Goal: Ask a question

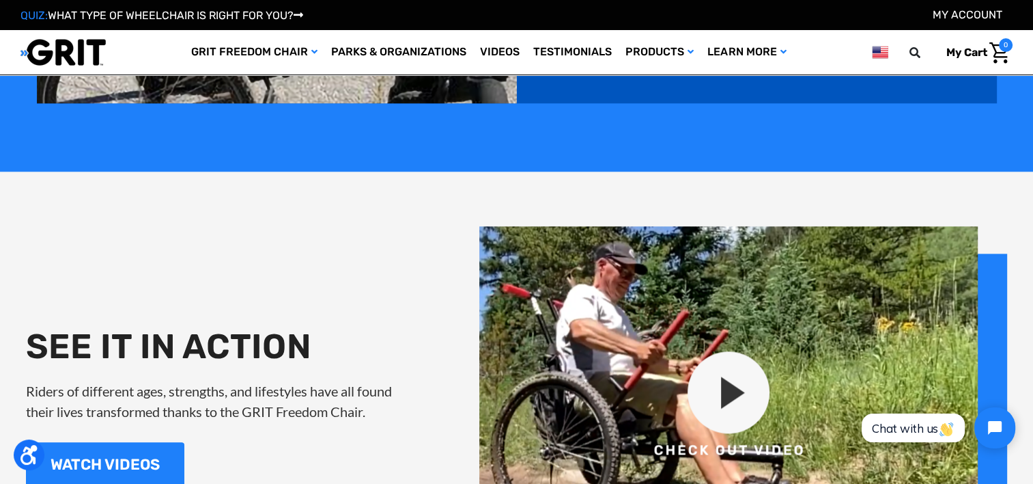
scroll to position [1571, 0]
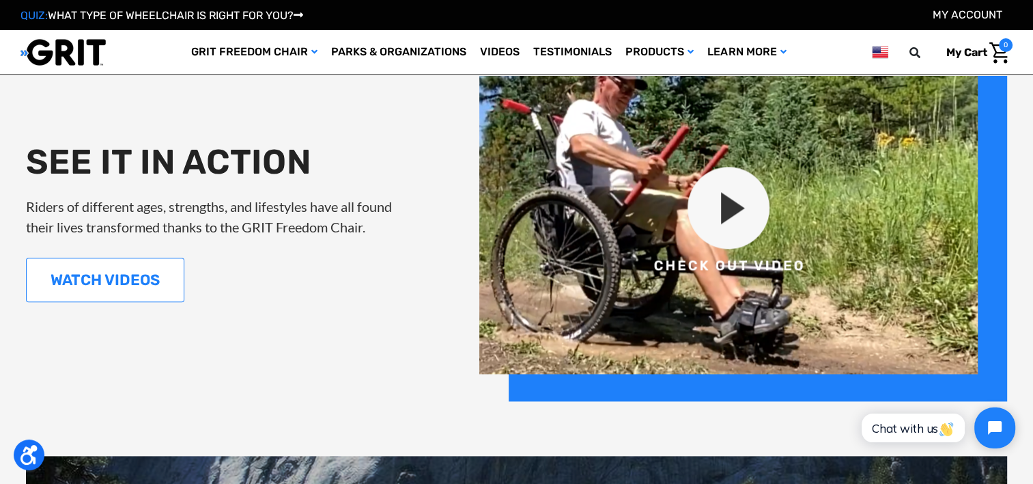
click at [139, 282] on link "WATCH VIDEOS" at bounding box center [105, 279] width 158 height 44
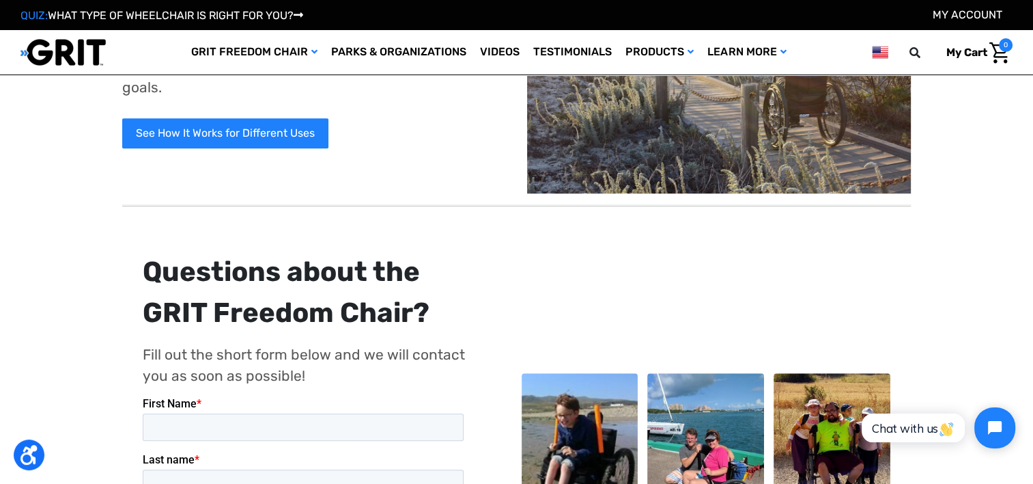
scroll to position [956, 0]
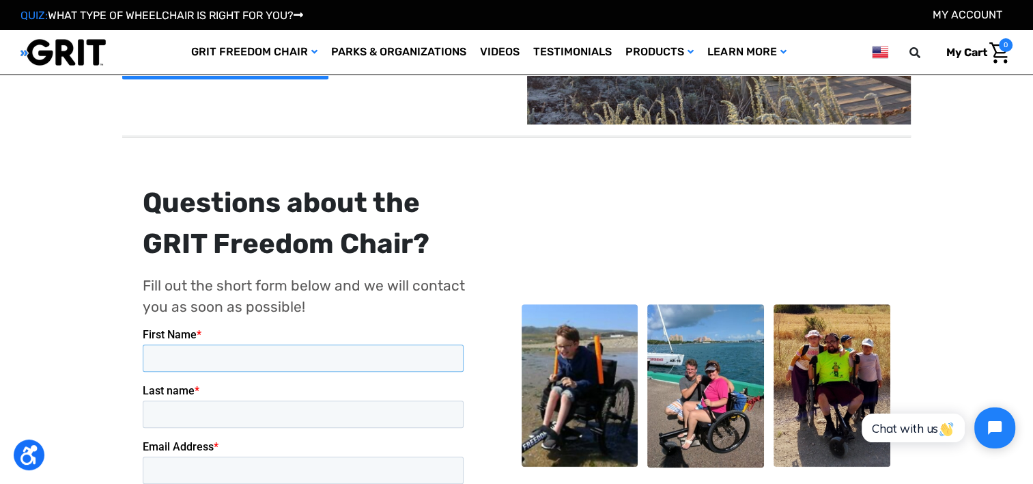
click at [158, 363] on input "First Name *" at bounding box center [303, 357] width 321 height 27
type input "[PERSON_NAME]"
click at [338, 400] on input "Last name *" at bounding box center [303, 413] width 321 height 27
click at [339, 400] on input "Last name *" at bounding box center [303, 413] width 321 height 27
type input "[PERSON_NAME]"
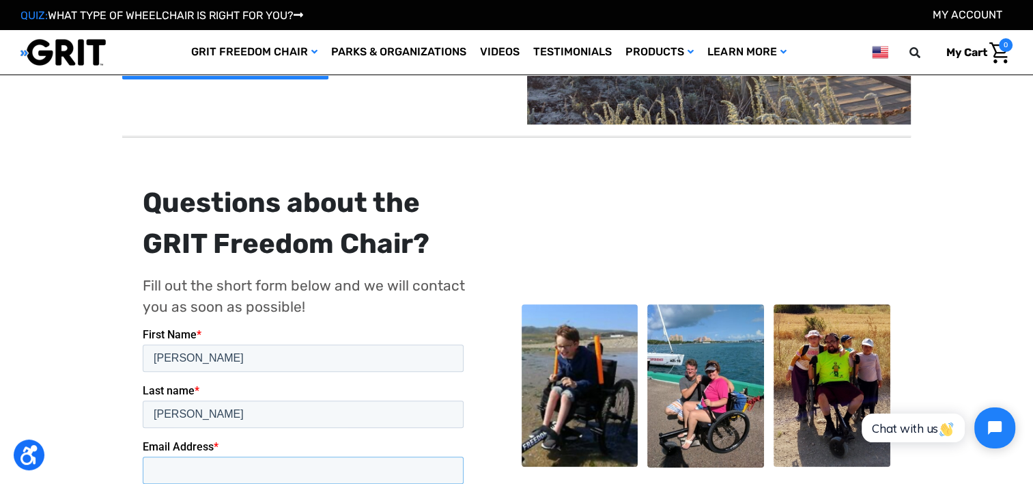
click at [208, 456] on input "Email Address *" at bounding box center [303, 469] width 321 height 27
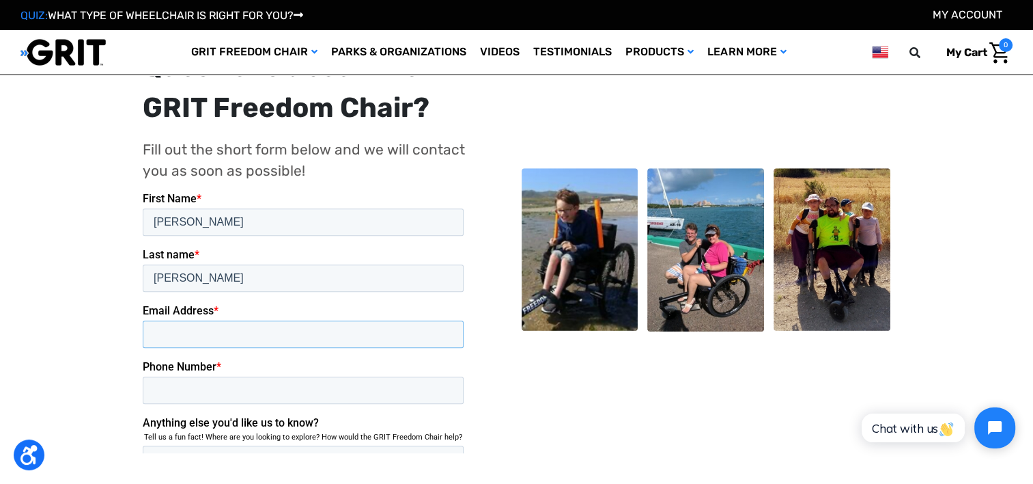
scroll to position [1093, 0]
type input "[EMAIL_ADDRESS][PERSON_NAME][DOMAIN_NAME]"
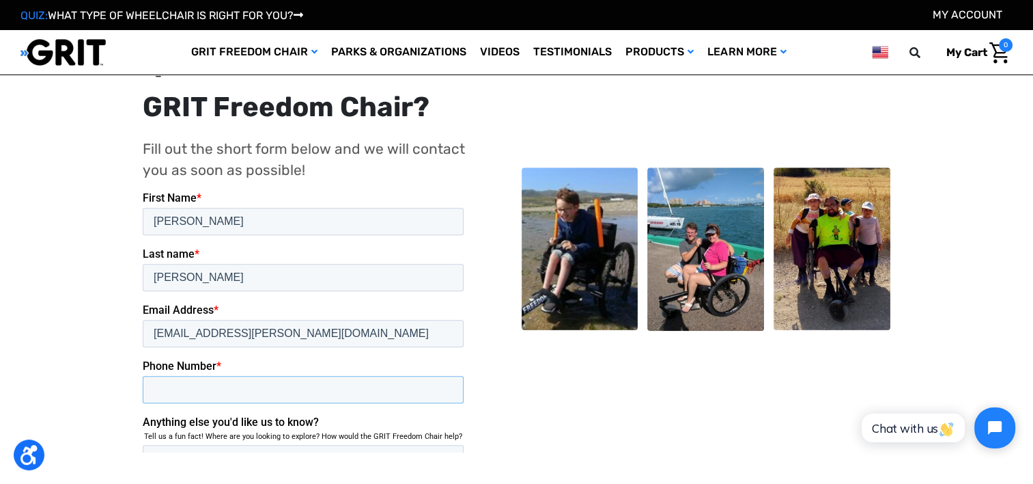
click at [350, 375] on input "Phone Number *" at bounding box center [303, 388] width 321 height 27
type input "18175817488"
click at [174, 444] on textarea "Anything else you'd like us to know?" at bounding box center [303, 466] width 321 height 45
type textarea "how to install in trunk"
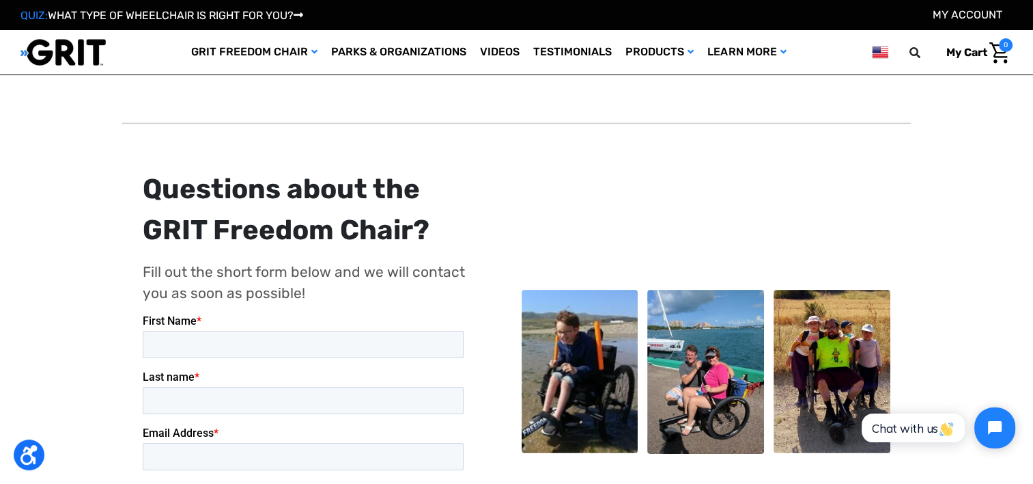
scroll to position [137, 0]
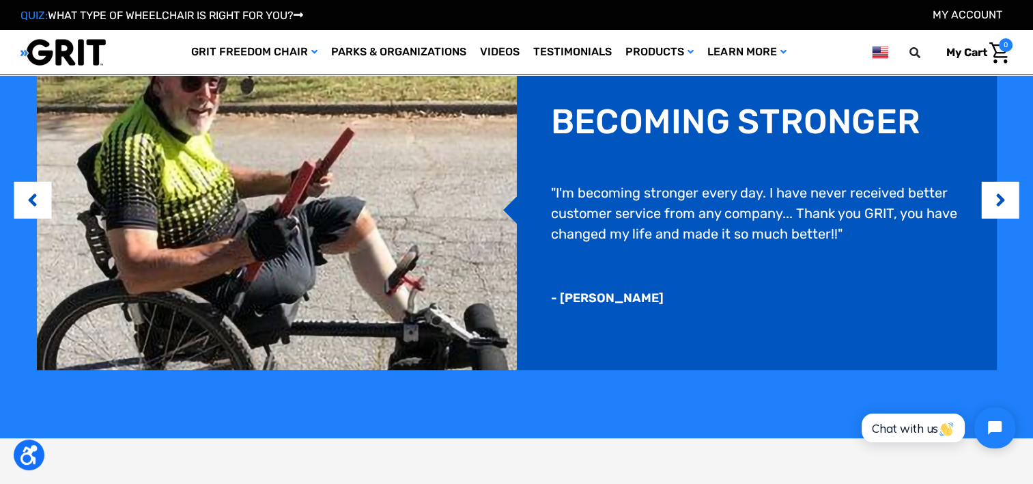
scroll to position [1093, 0]
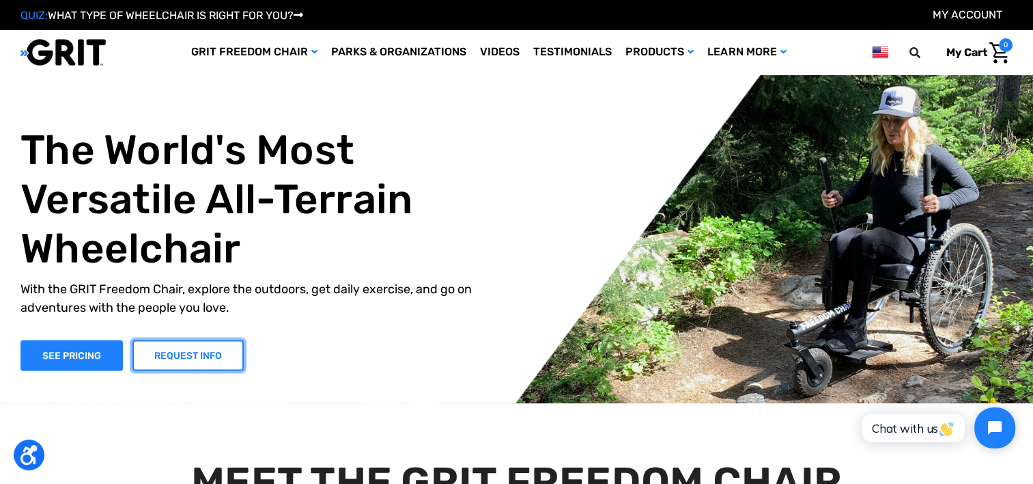
click at [176, 355] on link "REQUEST INFO" at bounding box center [187, 354] width 111 height 31
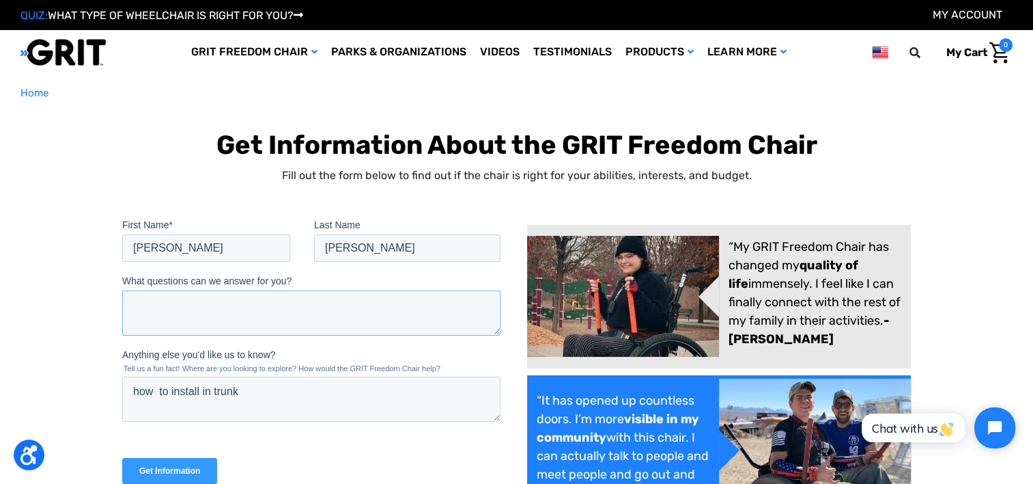
click at [149, 306] on textarea "What questions can we answer for you?" at bounding box center [311, 312] width 378 height 45
type textarea "cost"
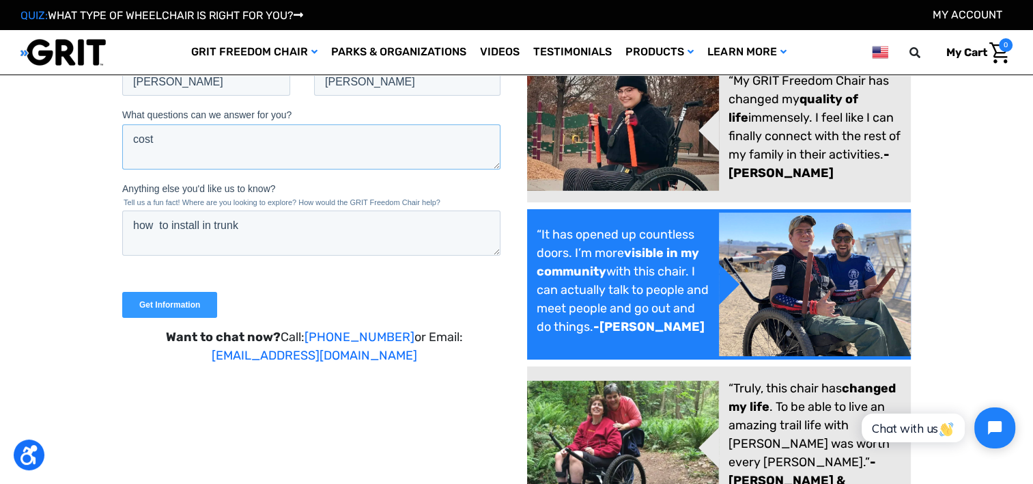
scroll to position [68, 0]
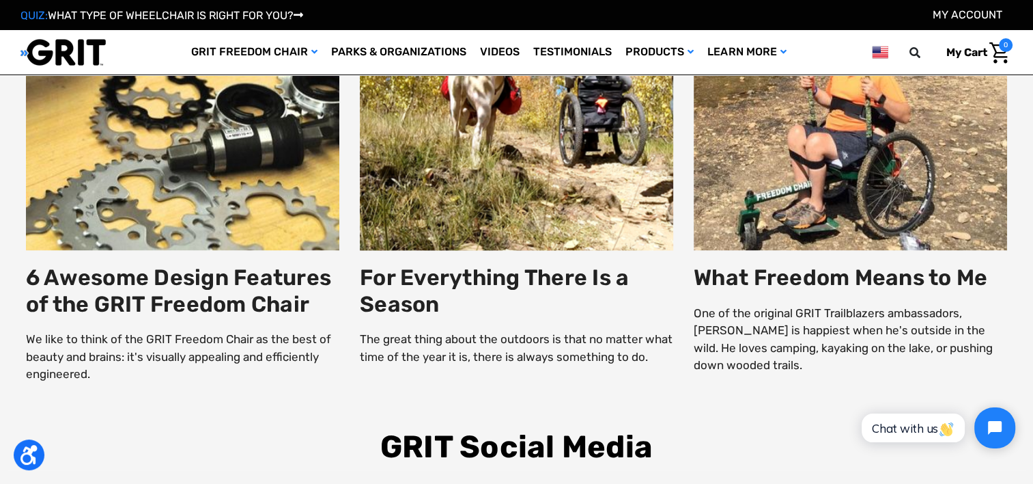
scroll to position [2390, 0]
